Goal: Task Accomplishment & Management: Use online tool/utility

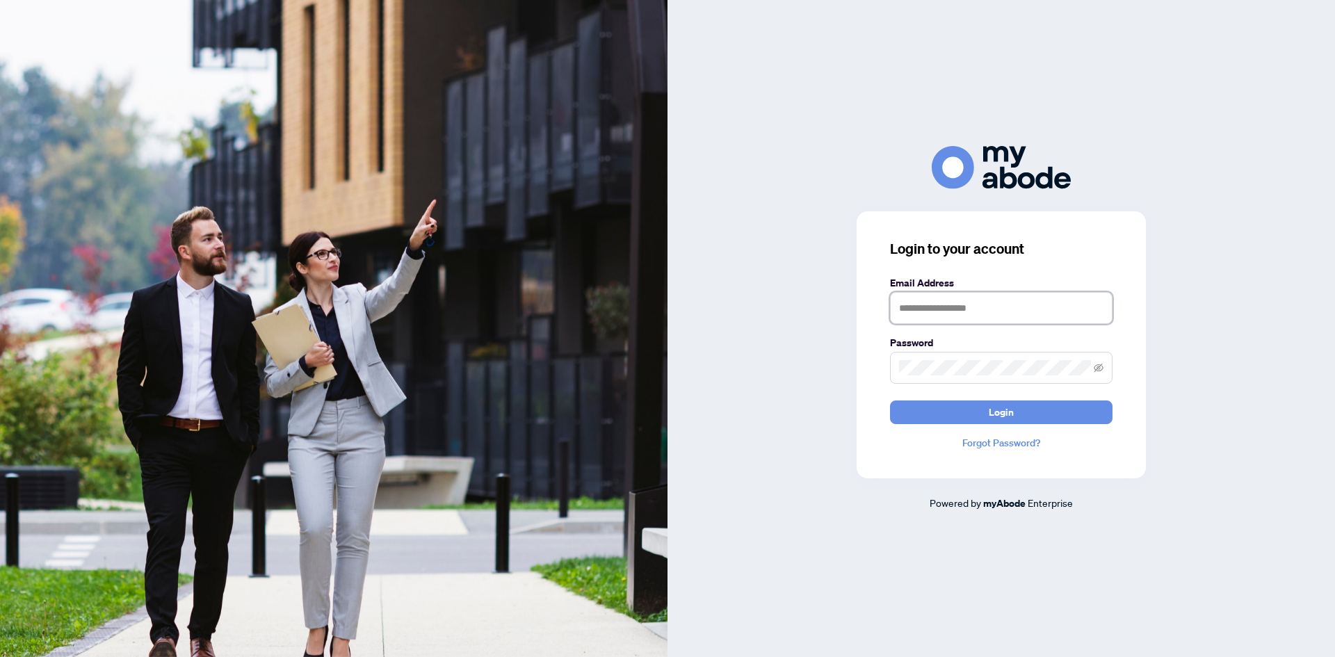
click at [986, 321] on input "text" at bounding box center [1001, 308] width 223 height 32
type input "**********"
click at [1098, 369] on icon "eye-invisible" at bounding box center [1099, 367] width 10 height 8
click at [1034, 408] on button "Login" at bounding box center [1001, 413] width 223 height 24
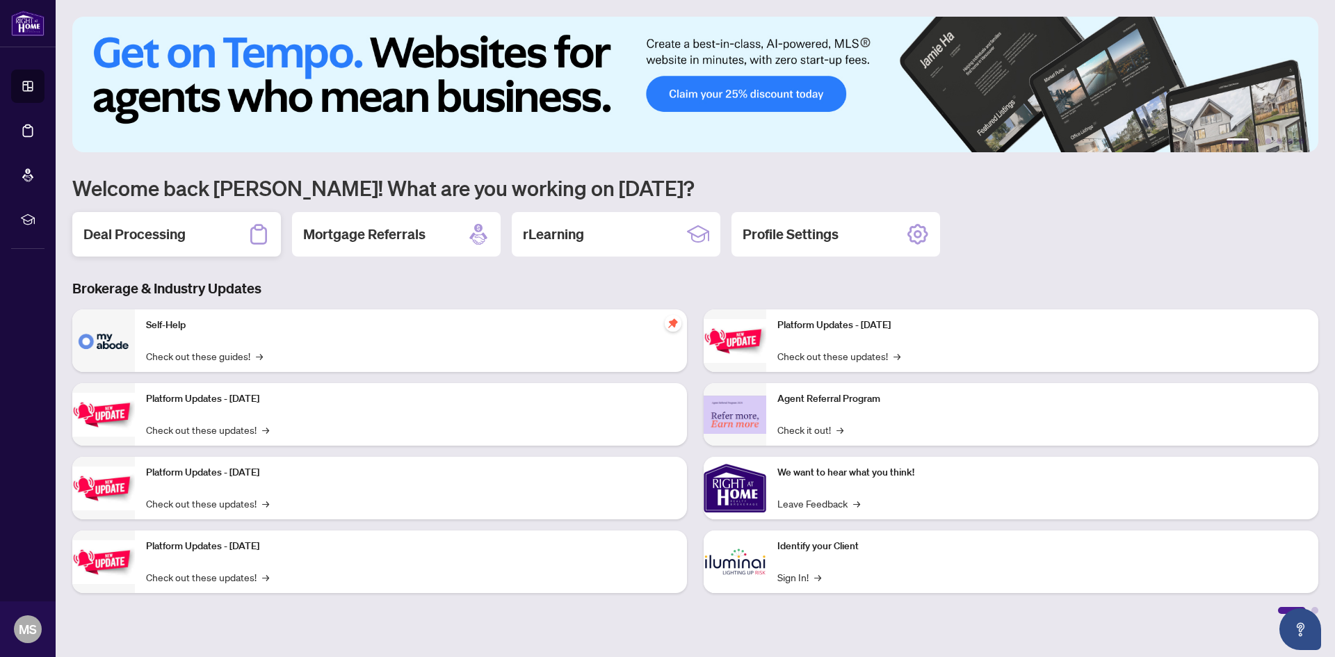
click at [139, 234] on h2 "Deal Processing" at bounding box center [134, 234] width 102 height 19
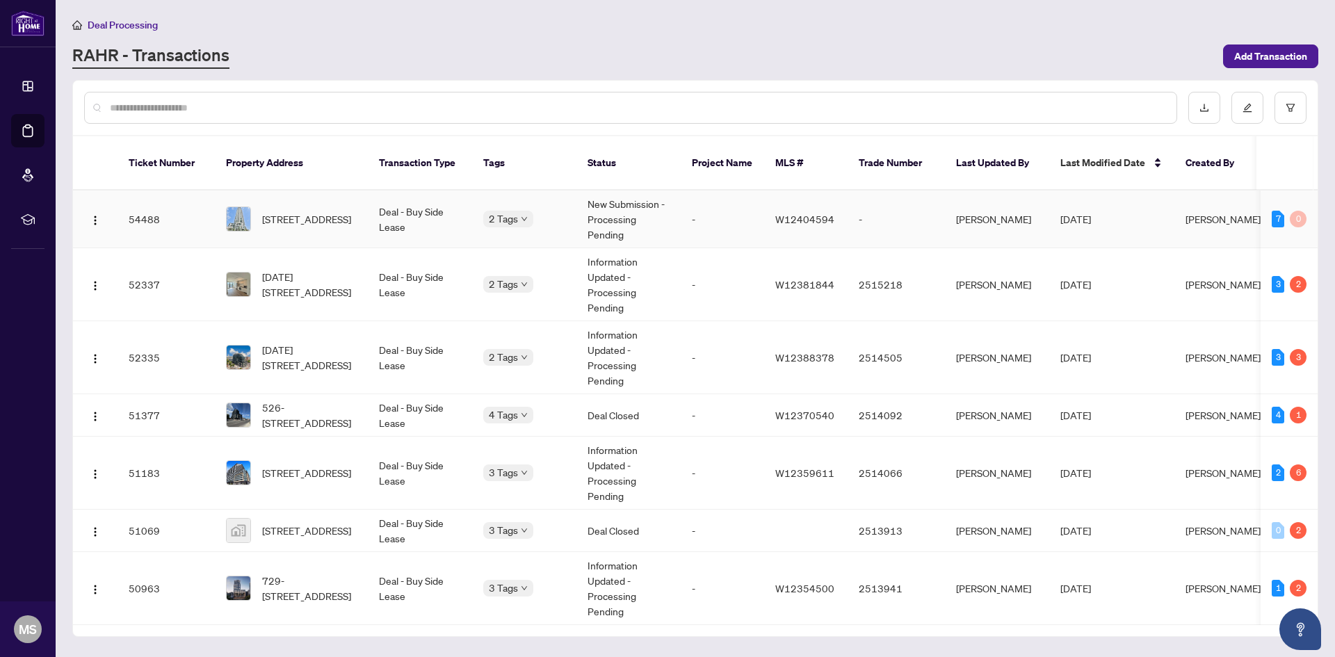
click at [226, 207] on div at bounding box center [238, 219] width 25 height 25
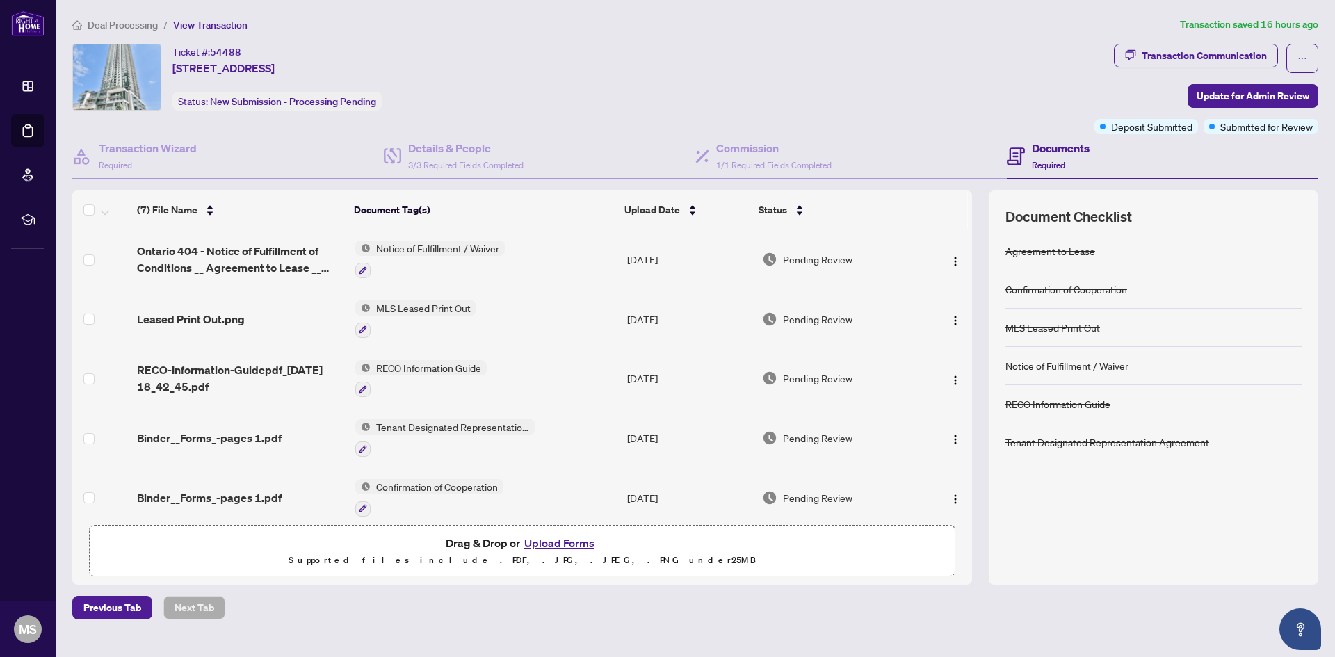
click at [106, 19] on span "Deal Processing" at bounding box center [123, 25] width 70 height 13
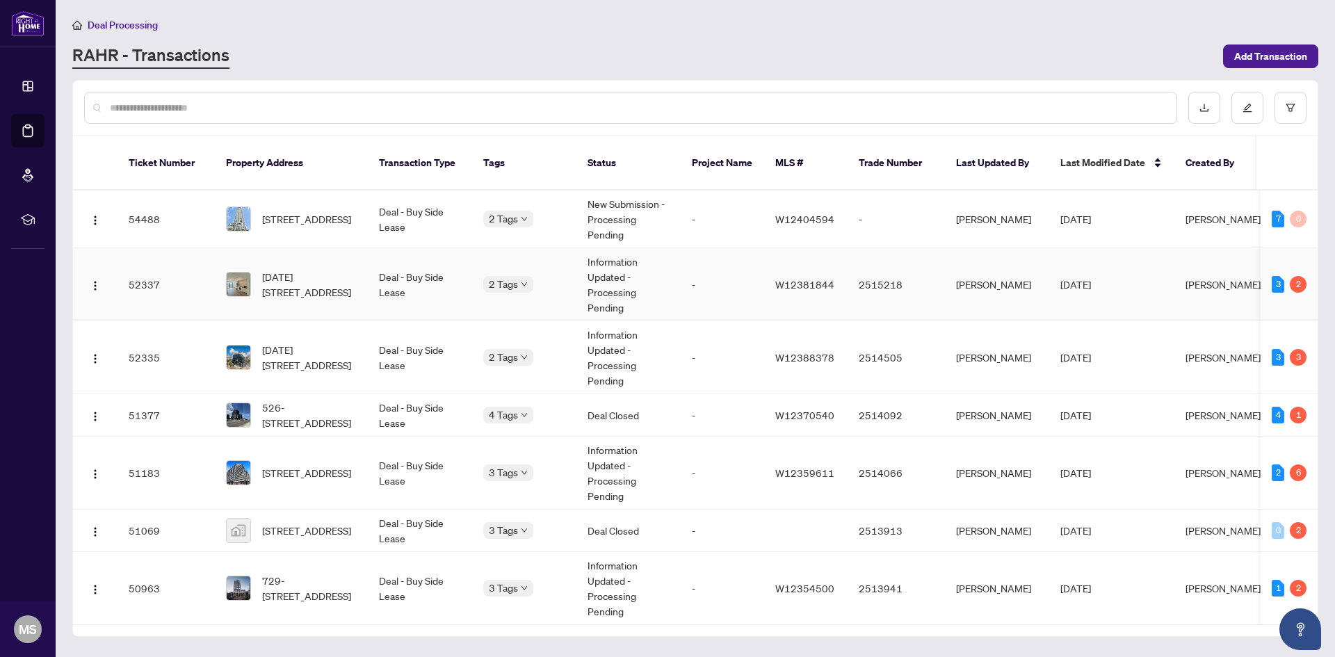
click at [328, 250] on td "[DATE][STREET_ADDRESS]" at bounding box center [291, 284] width 153 height 73
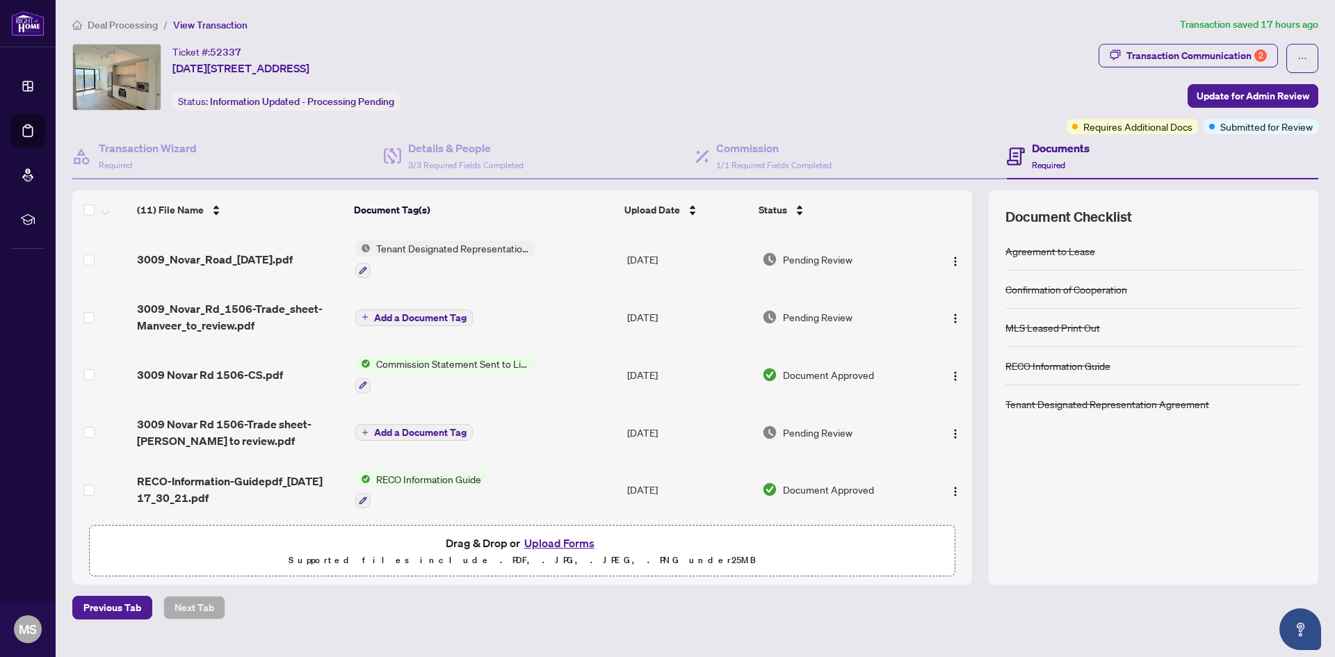
click at [122, 21] on span "Deal Processing" at bounding box center [123, 25] width 70 height 13
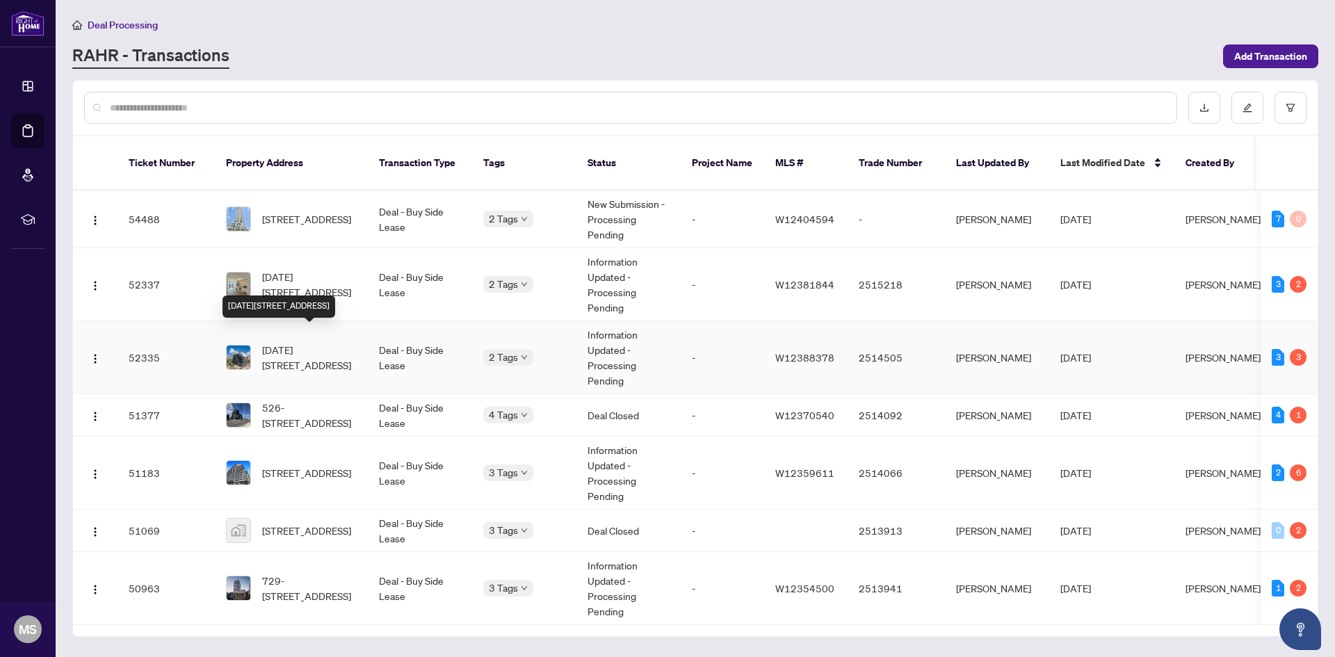
click at [277, 342] on span "[DATE][STREET_ADDRESS]" at bounding box center [309, 357] width 95 height 31
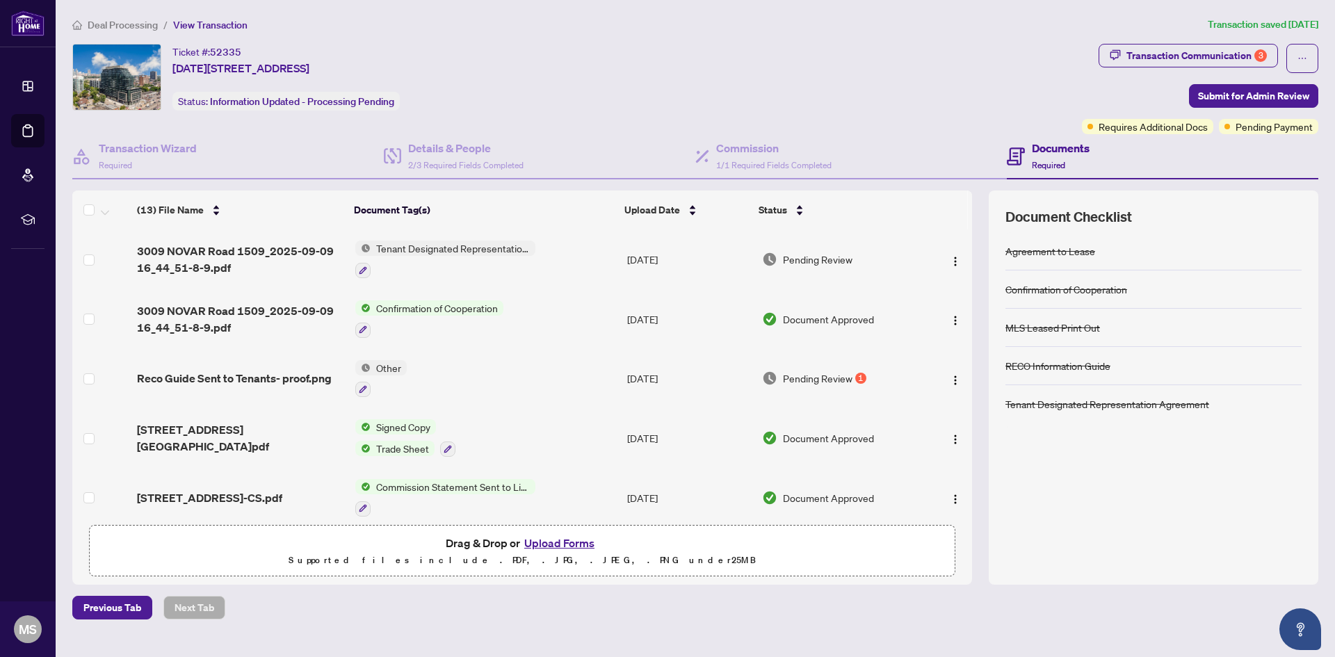
click at [127, 20] on span "Deal Processing" at bounding box center [123, 25] width 70 height 13
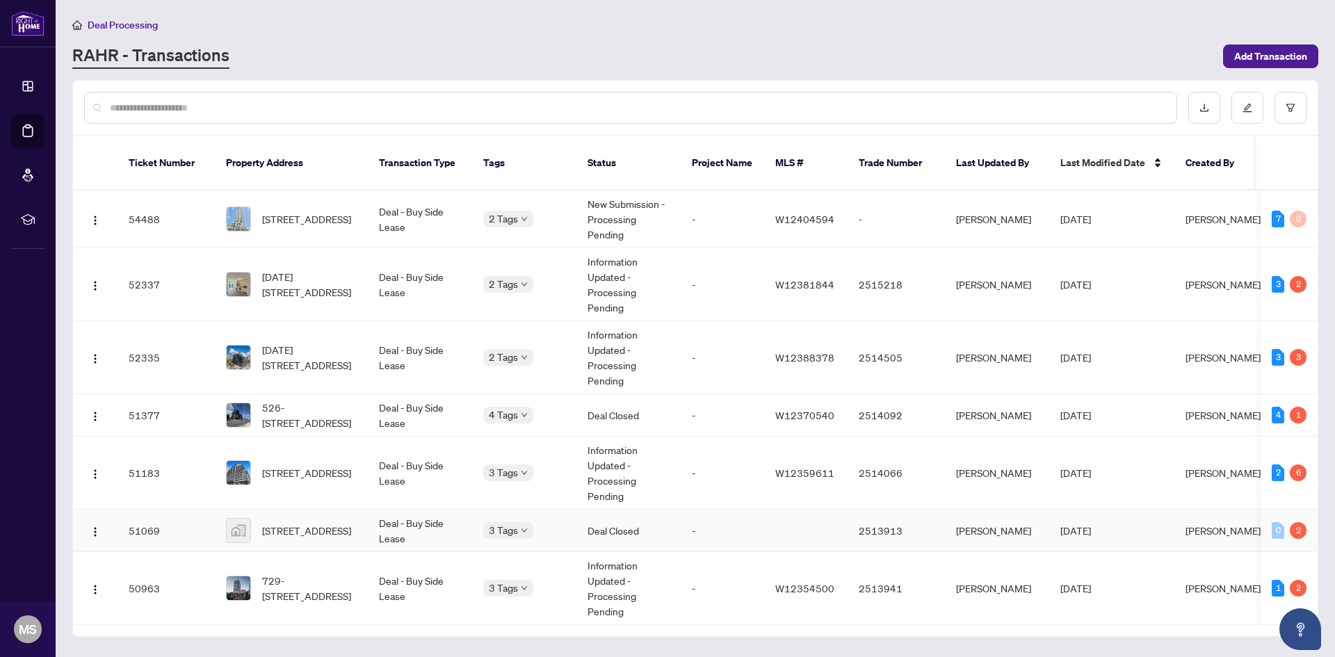
click at [417, 517] on td "Deal - Buy Side Lease" at bounding box center [420, 531] width 104 height 42
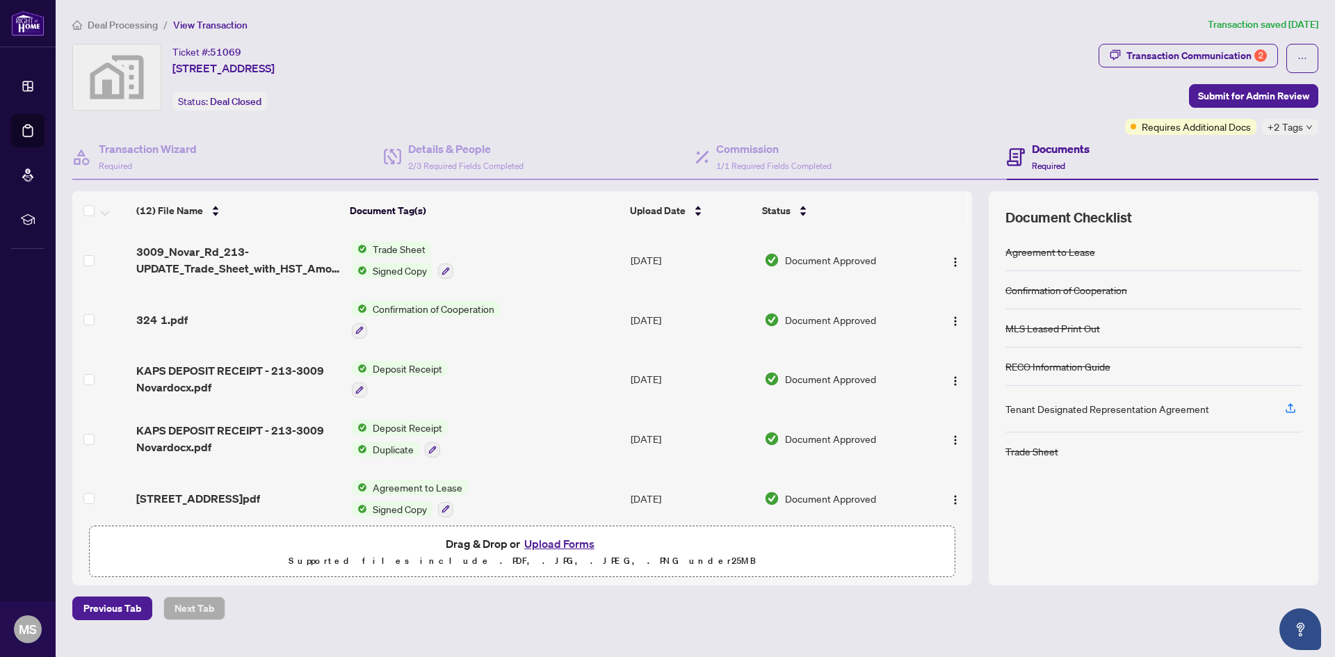
click at [145, 19] on span "Deal Processing" at bounding box center [123, 25] width 70 height 13
